Goal: Task Accomplishment & Management: Manage account settings

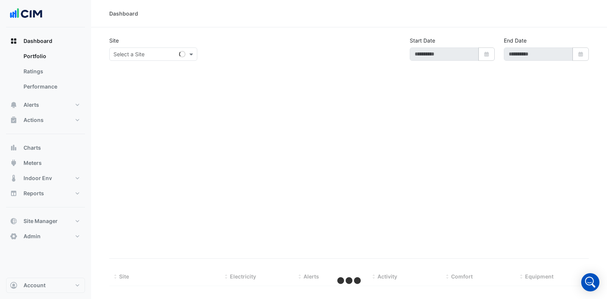
select select "***"
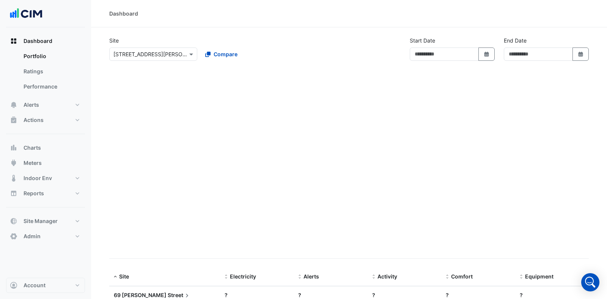
type input "**********"
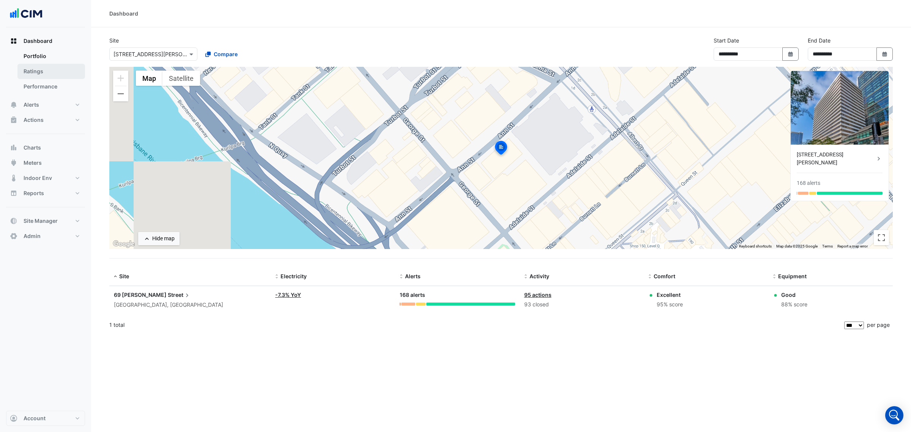
click at [62, 65] on link "Ratings" at bounding box center [51, 71] width 68 height 15
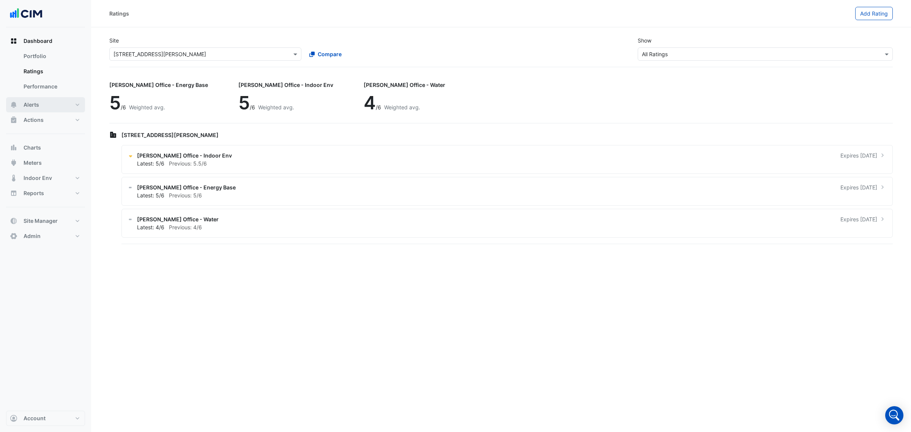
click at [58, 98] on button "Alerts" at bounding box center [45, 104] width 79 height 15
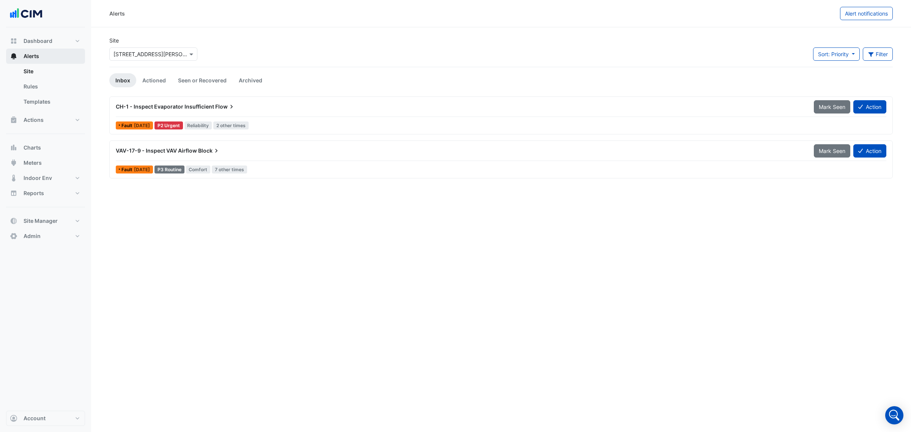
click at [58, 98] on link "Templates" at bounding box center [51, 101] width 68 height 15
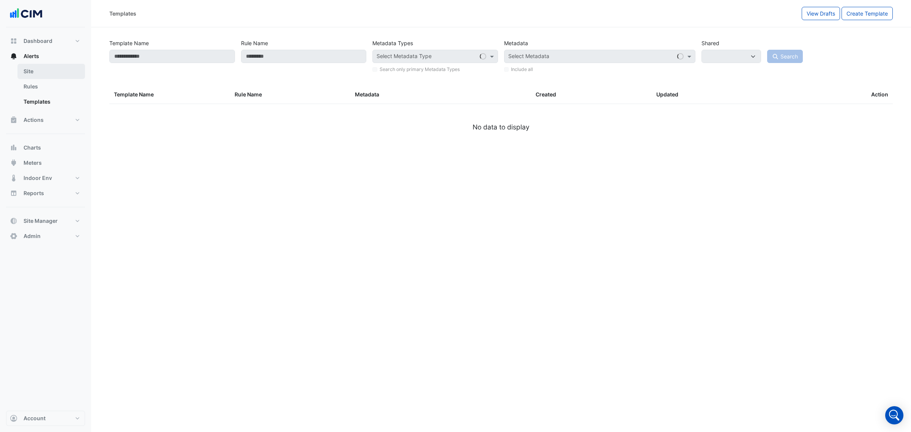
select select
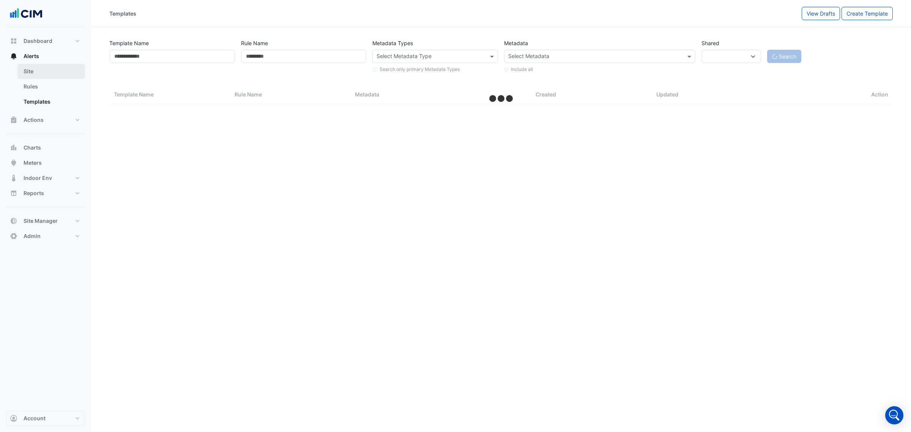
select select "***"
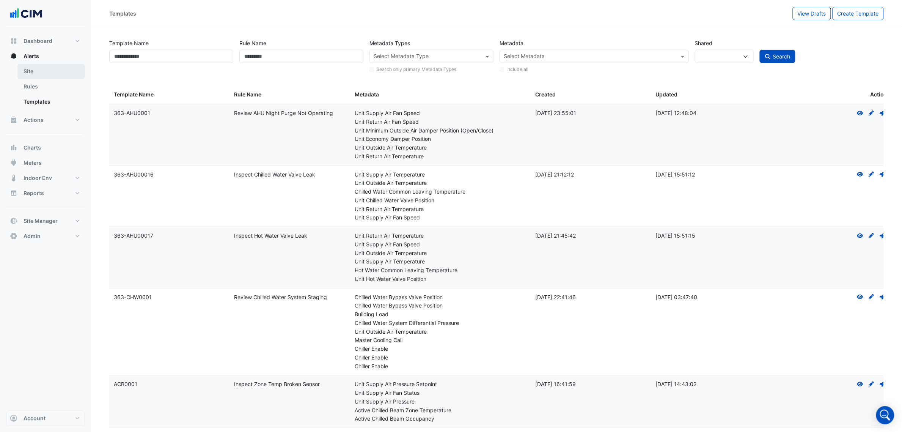
click at [61, 76] on link "Site" at bounding box center [51, 71] width 68 height 15
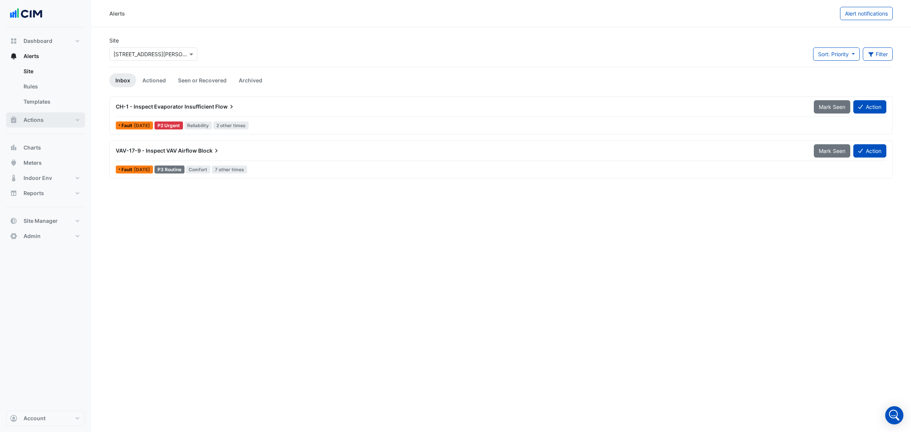
click at [38, 124] on button "Actions" at bounding box center [45, 119] width 79 height 15
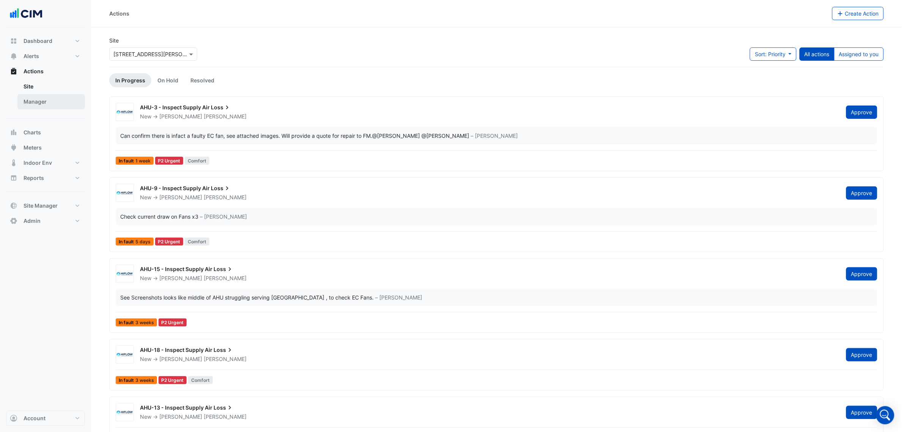
click at [51, 105] on link "Manager" at bounding box center [51, 101] width 68 height 15
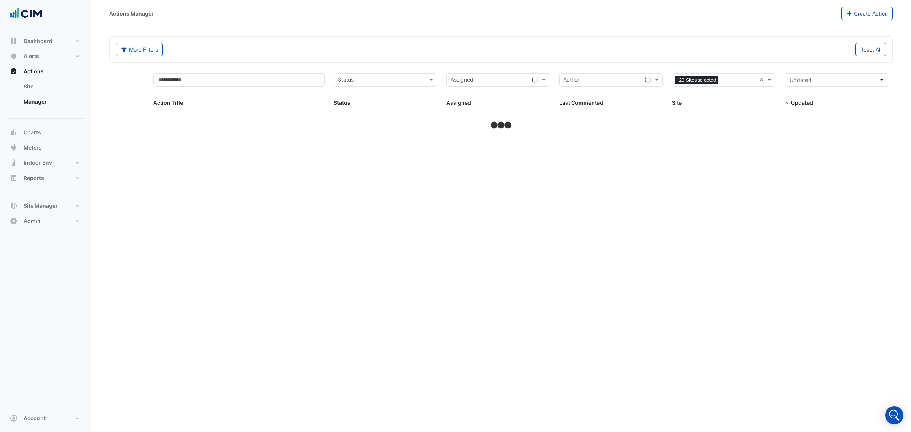
select select "***"
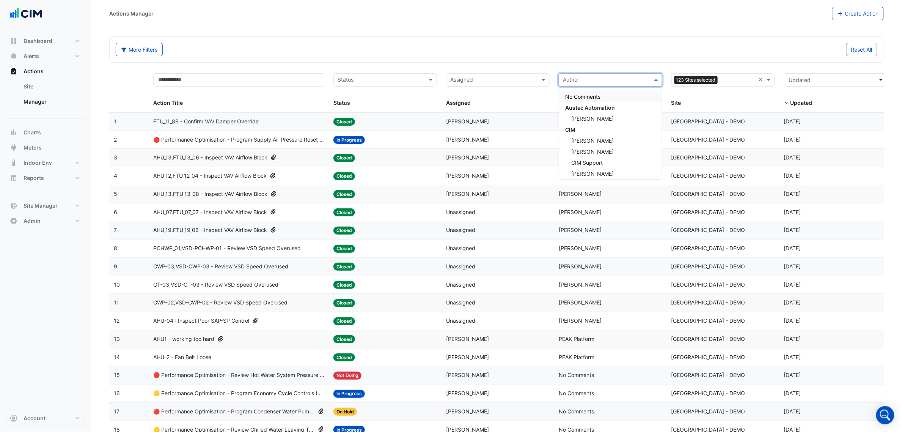
click at [582, 84] on input "text" at bounding box center [606, 80] width 87 height 9
click at [585, 52] on div "Reset All" at bounding box center [690, 49] width 386 height 13
click at [46, 103] on link "Manager" at bounding box center [51, 101] width 68 height 15
click at [464, 74] on div "Assigned" at bounding box center [492, 80] width 90 height 12
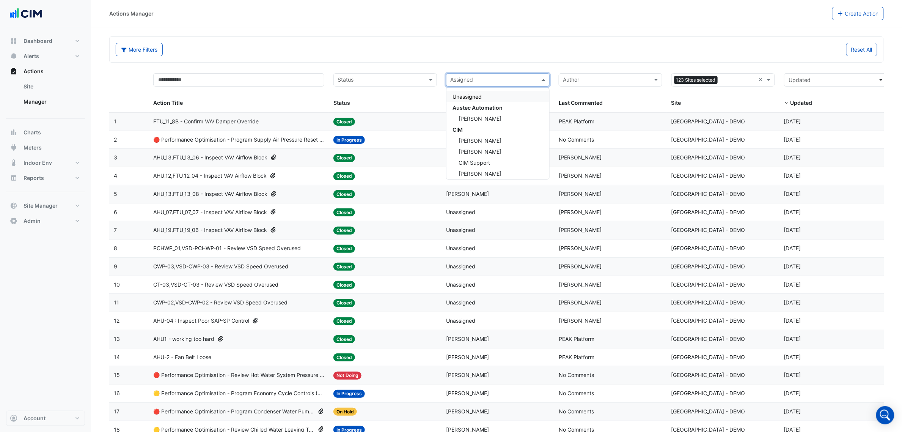
click at [434, 57] on div "More Filters Reset All" at bounding box center [496, 51] width 771 height 16
click at [607, 90] on div "Author Last Commented" at bounding box center [611, 90] width 104 height 34
click at [607, 77] on input "text" at bounding box center [606, 80] width 87 height 9
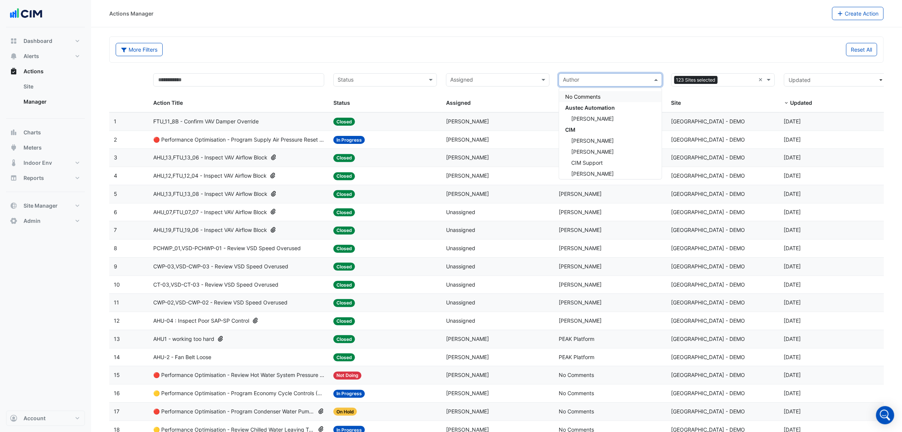
click at [386, 80] on input "text" at bounding box center [381, 80] width 87 height 9
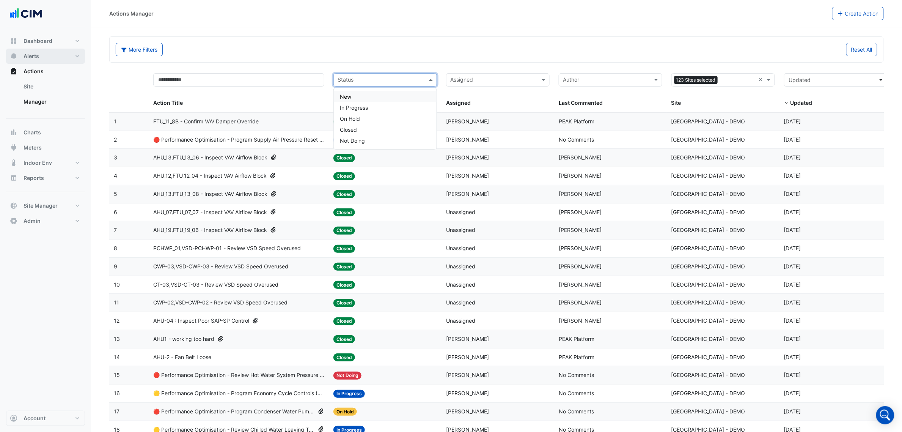
click at [35, 52] on button "Alerts" at bounding box center [45, 56] width 79 height 15
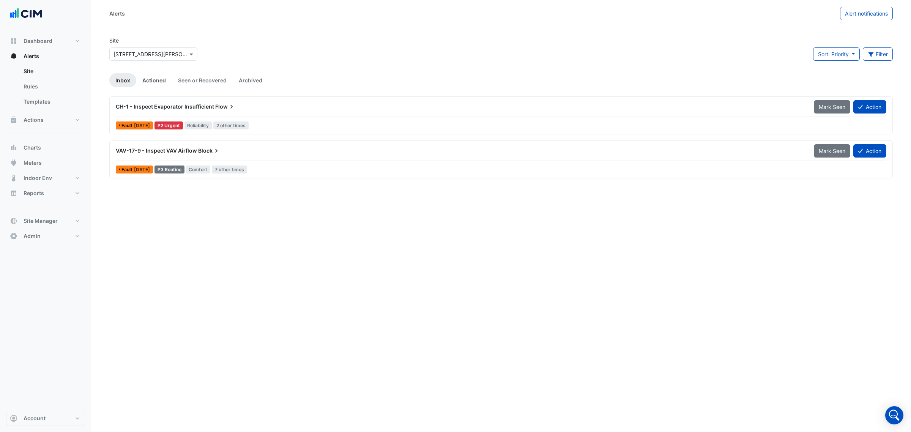
click at [163, 86] on link "Actioned" at bounding box center [154, 80] width 36 height 14
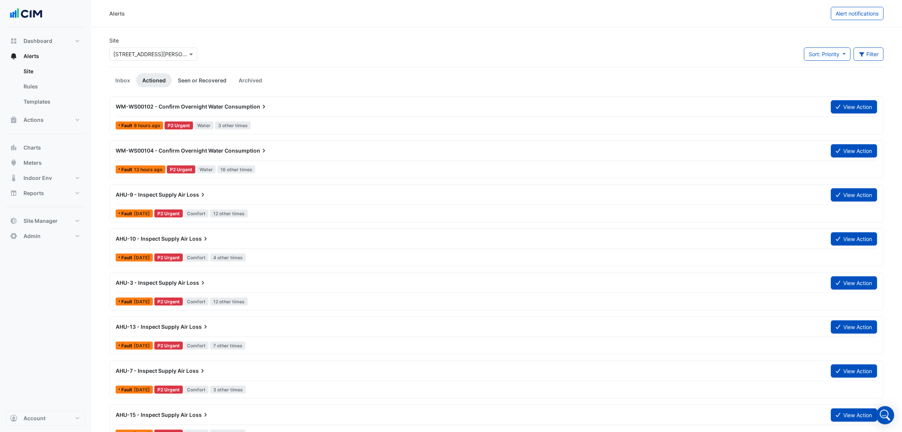
click at [209, 85] on link "Seen or Recovered" at bounding box center [202, 80] width 61 height 14
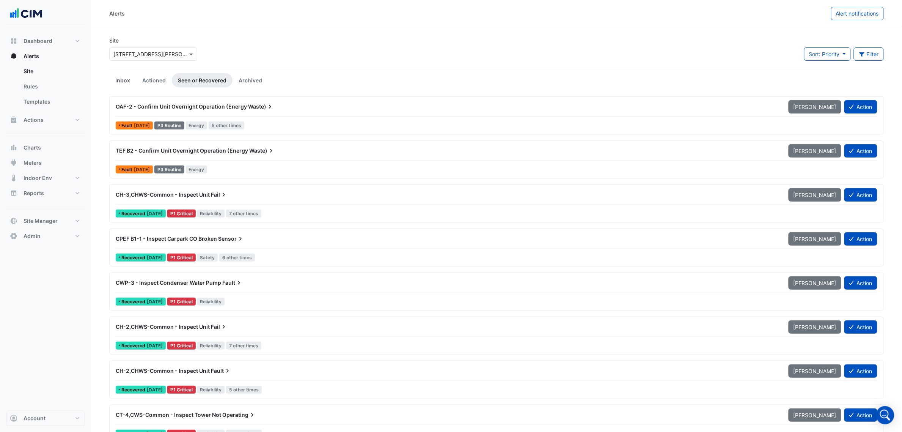
click at [116, 81] on link "Inbox" at bounding box center [122, 80] width 27 height 14
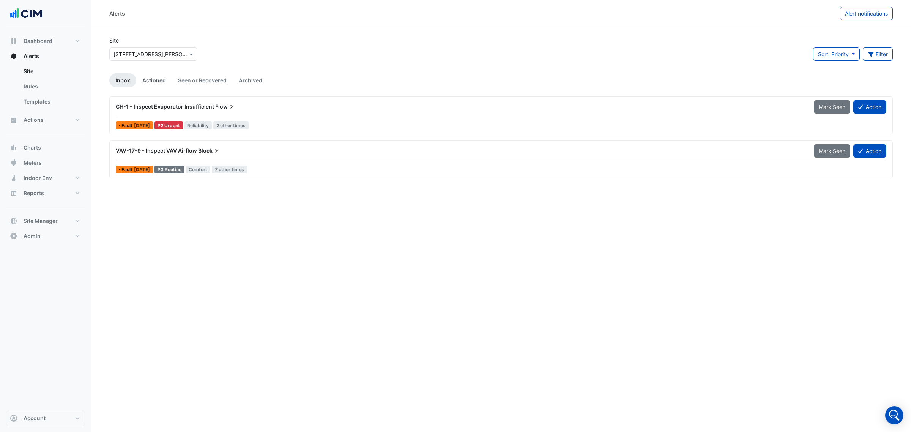
click at [162, 77] on link "Actioned" at bounding box center [154, 80] width 36 height 14
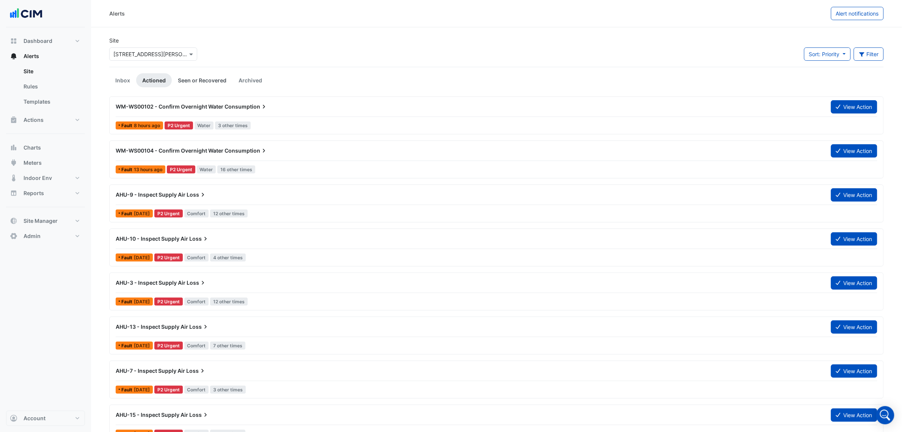
click at [196, 80] on link "Seen or Recovered" at bounding box center [202, 80] width 61 height 14
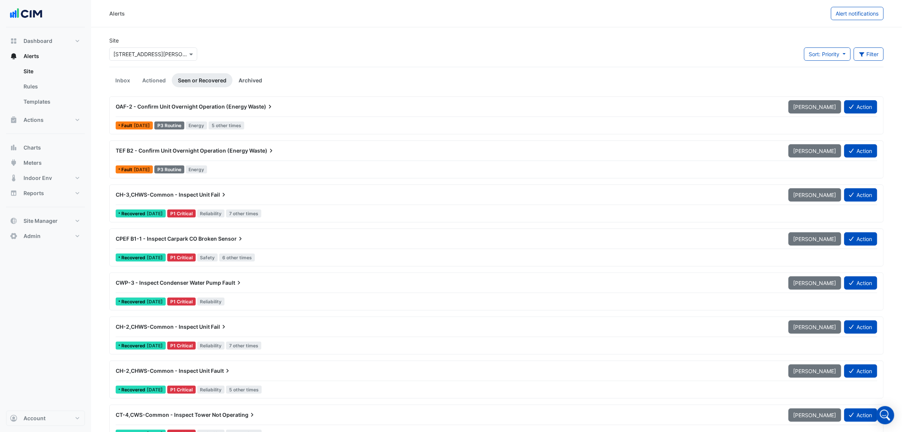
click at [258, 80] on link "Archived" at bounding box center [251, 80] width 36 height 14
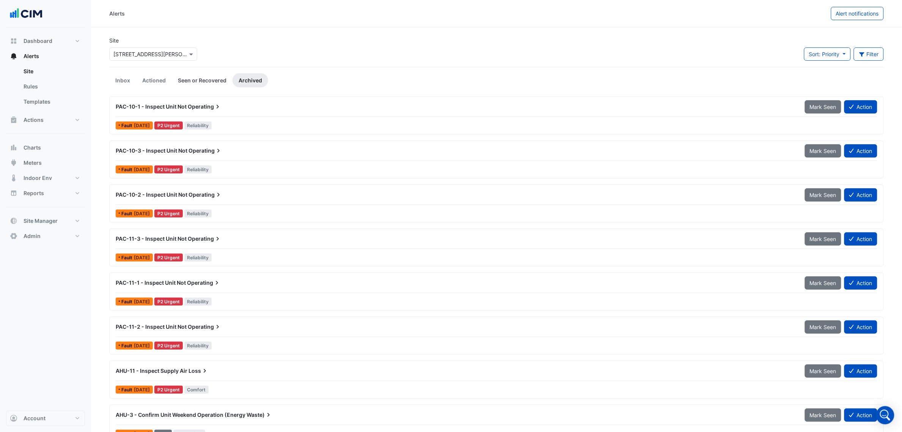
click at [210, 80] on link "Seen or Recovered" at bounding box center [202, 80] width 61 height 14
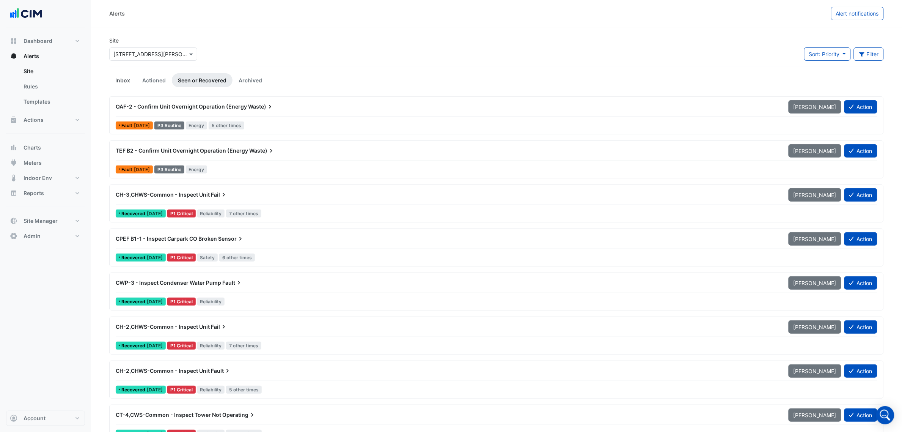
click at [129, 80] on link "Inbox" at bounding box center [122, 80] width 27 height 14
